Goal: Check status: Check status

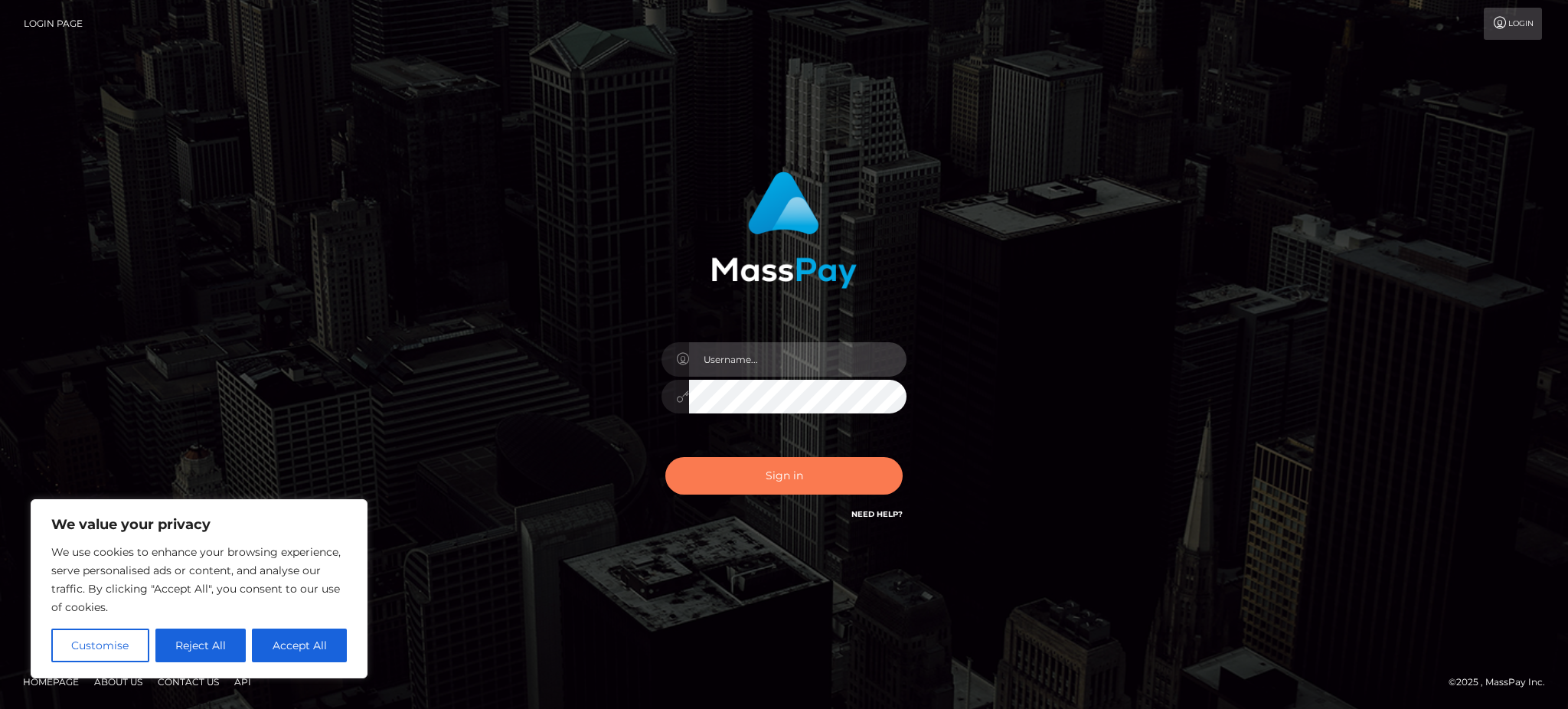
type input "Gaizelle"
click at [781, 484] on button "Sign in" at bounding box center [783, 476] width 237 height 38
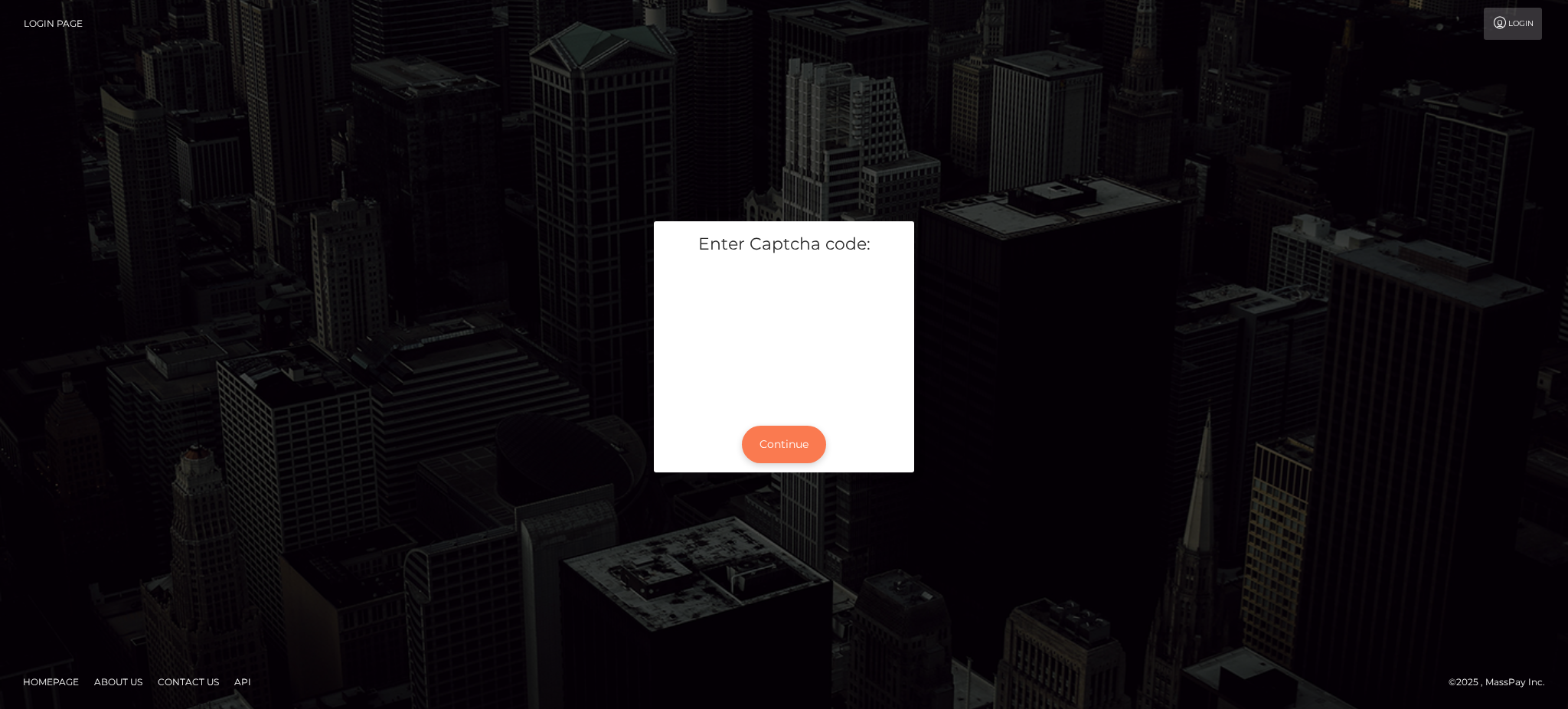
click at [781, 440] on button "Continue" at bounding box center [783, 445] width 84 height 38
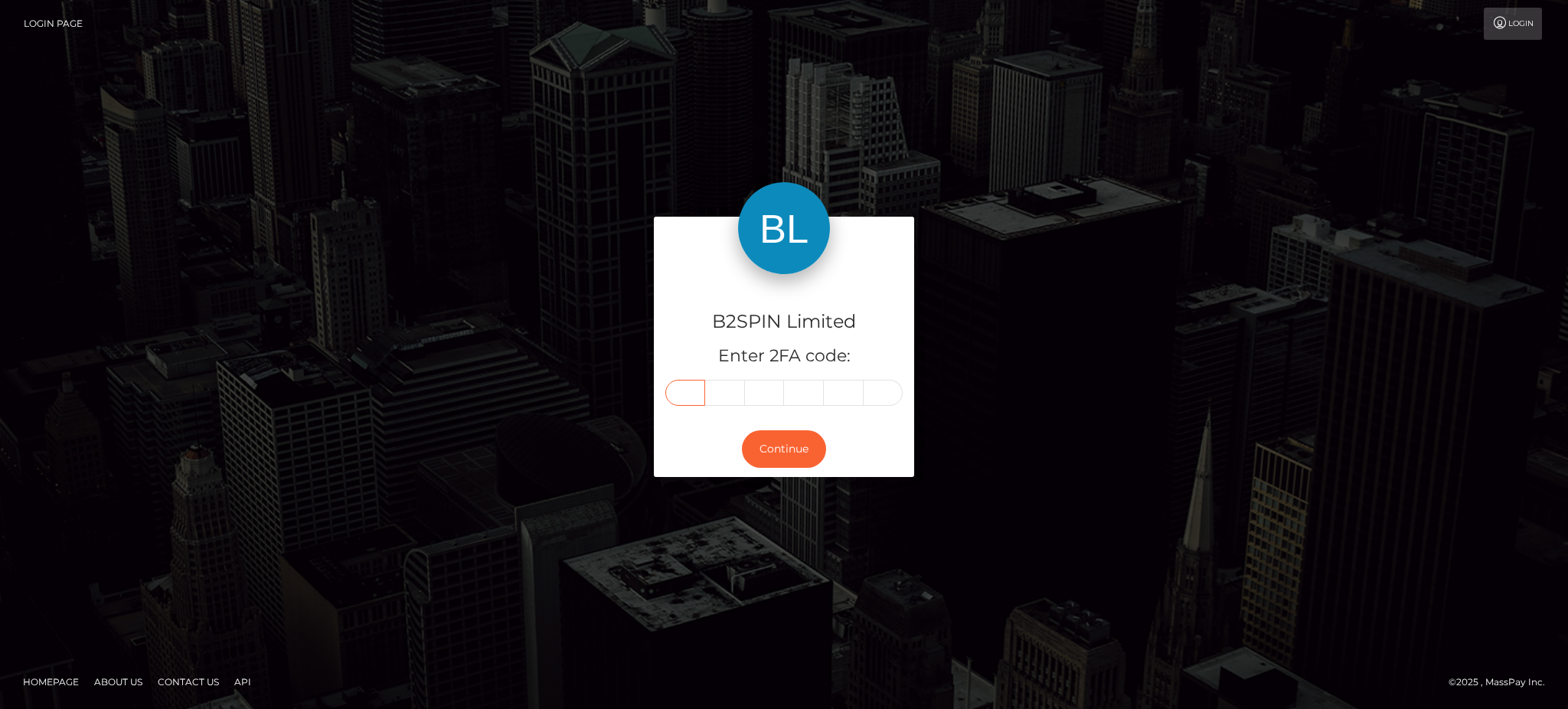
click at [691, 401] on input "text" at bounding box center [685, 393] width 40 height 26
type input "0"
type input "8"
type input "6"
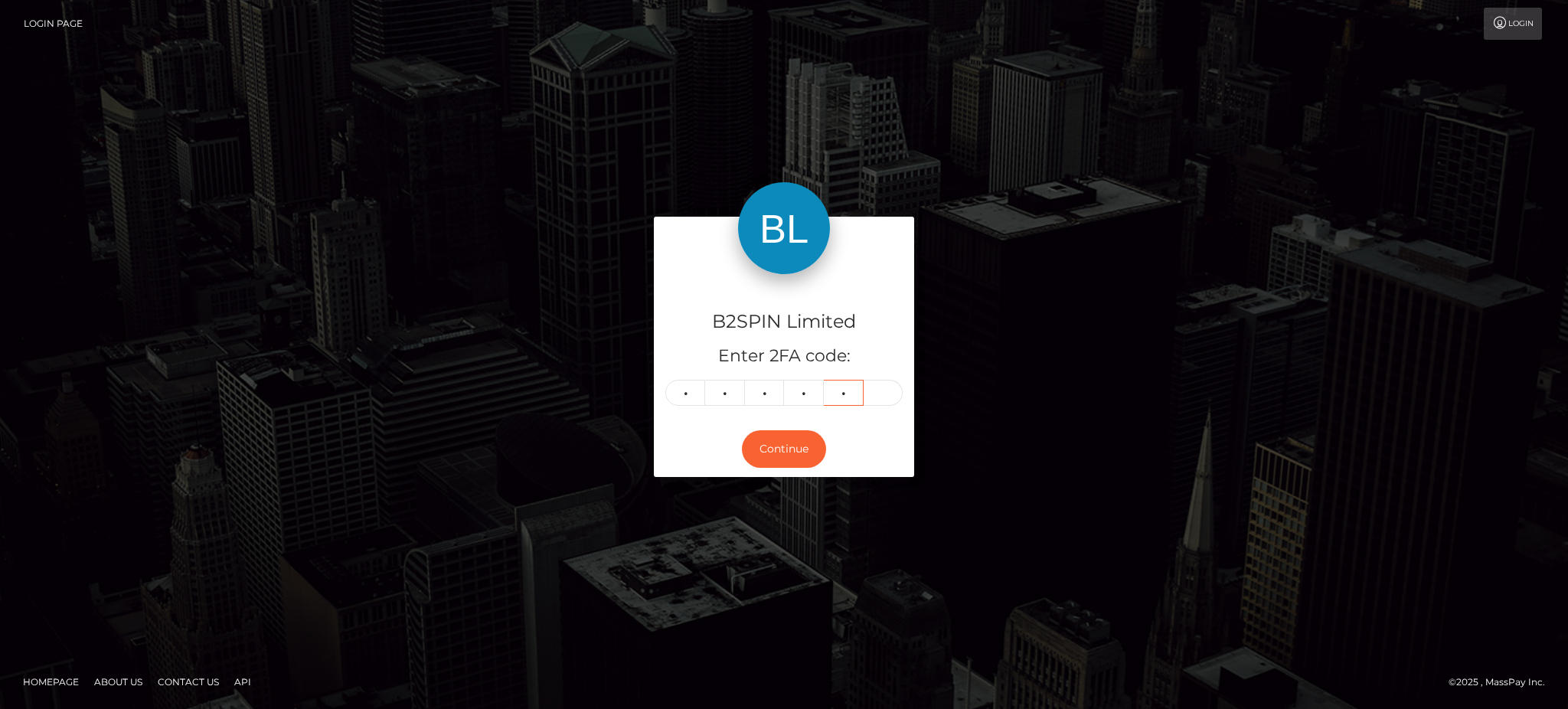
type input "5"
type input "6"
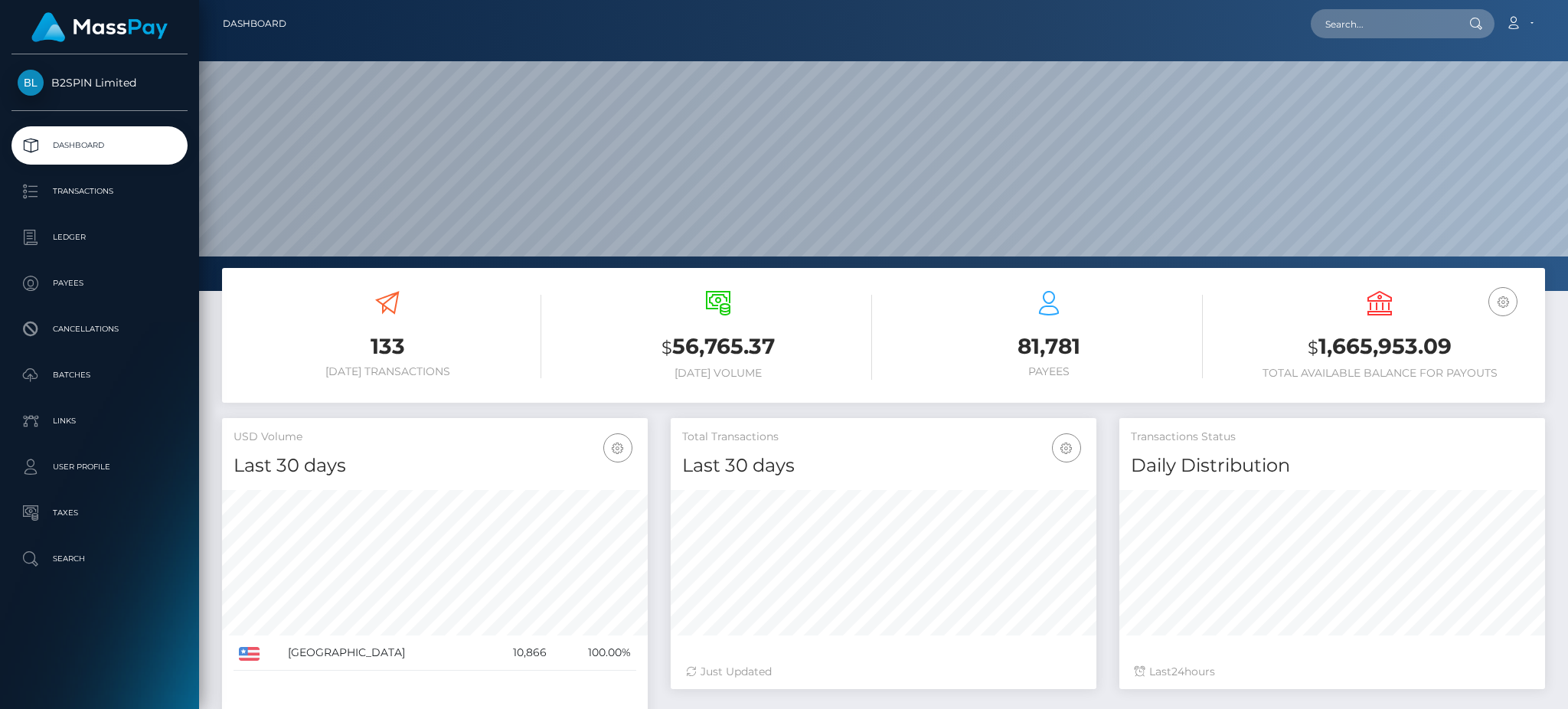
scroll to position [272, 425]
click at [1357, 339] on h3 "$ 1,665,953.09" at bounding box center [1379, 348] width 308 height 32
copy h3 "1,665,953.09"
